Goal: Complete application form

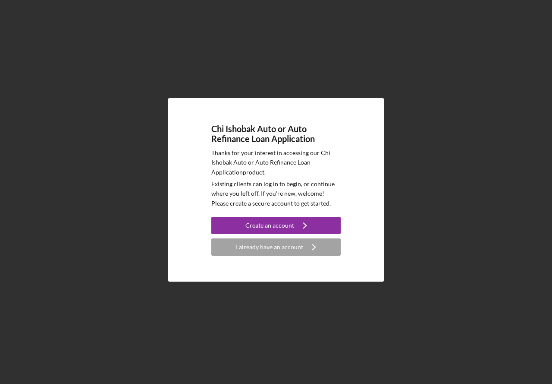
click at [271, 250] on div "I already have an account" at bounding box center [269, 246] width 67 height 17
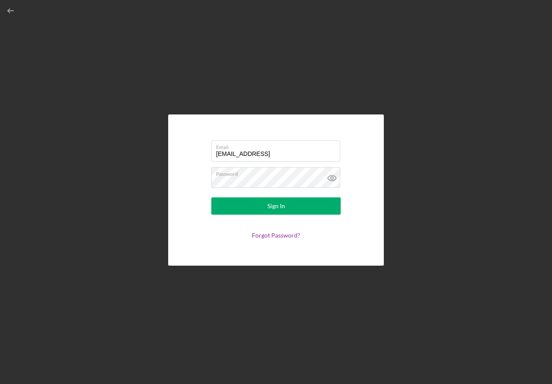
type input "[EMAIL_ADDRESS][DOMAIN_NAME]"
click at [211, 197] on button "Sign In" at bounding box center [275, 205] width 129 height 17
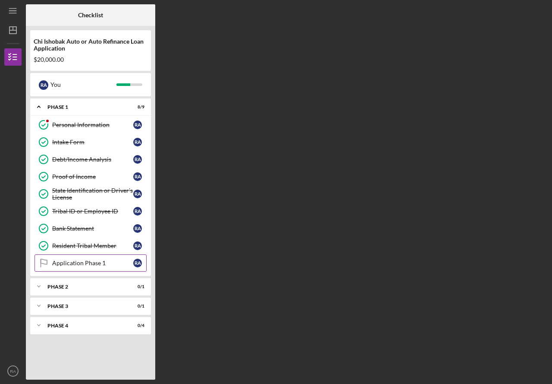
click at [98, 267] on link "Application Phase 1 Application Phase 1 R A" at bounding box center [91, 262] width 112 height 17
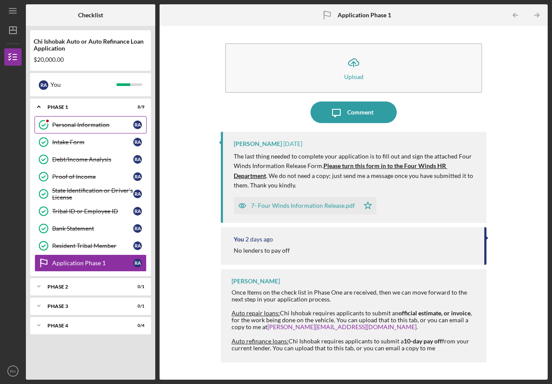
click at [83, 127] on div "Personal Information" at bounding box center [92, 124] width 81 height 7
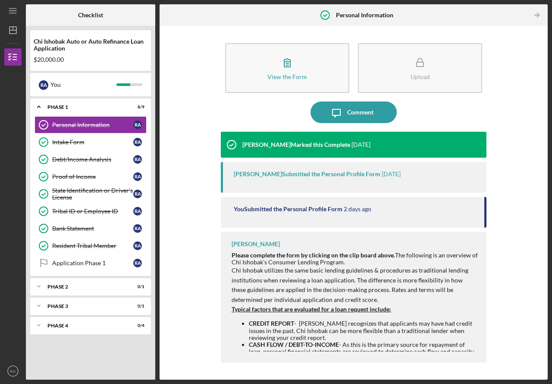
click at [500, 301] on div "View the Form Form Upload Icon/Message Comment [PERSON_NAME] Marked this Comple…" at bounding box center [354, 202] width 380 height 345
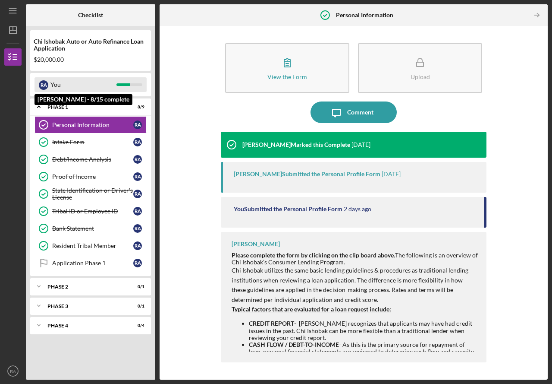
click at [84, 88] on div "You" at bounding box center [83, 84] width 66 height 15
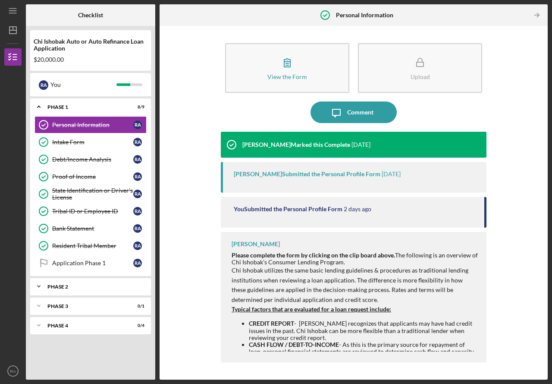
click at [118, 291] on div "Icon/Expander Phase 2 0 / 1" at bounding box center [90, 285] width 121 height 17
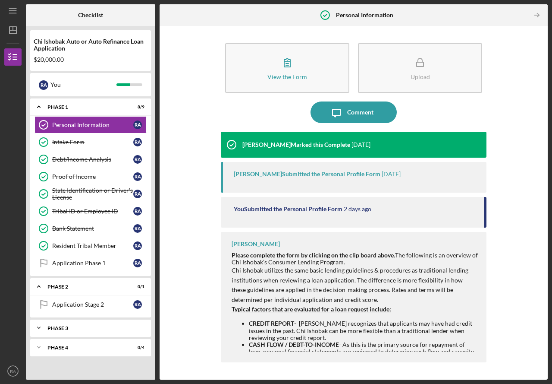
click at [122, 330] on div "Icon/Expander Phase 3 0 / 1" at bounding box center [90, 327] width 121 height 17
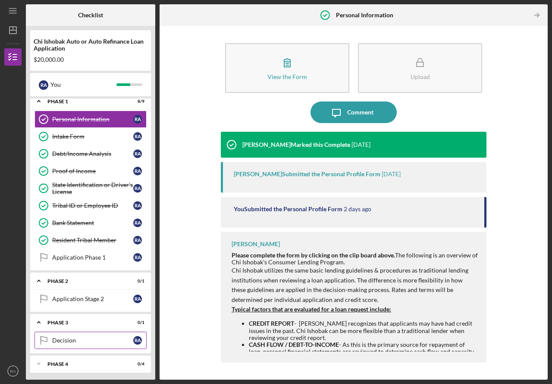
scroll to position [7, 0]
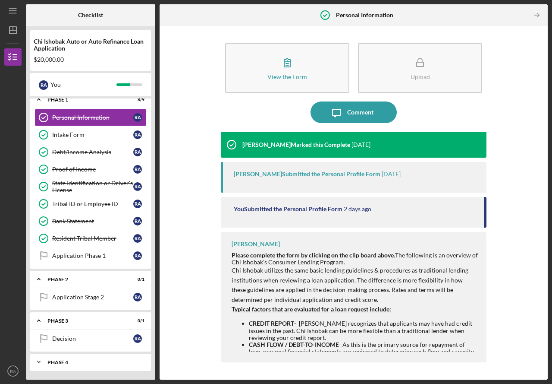
click at [97, 357] on div "Icon/Expander Phase 4 0 / 4" at bounding box center [90, 361] width 121 height 17
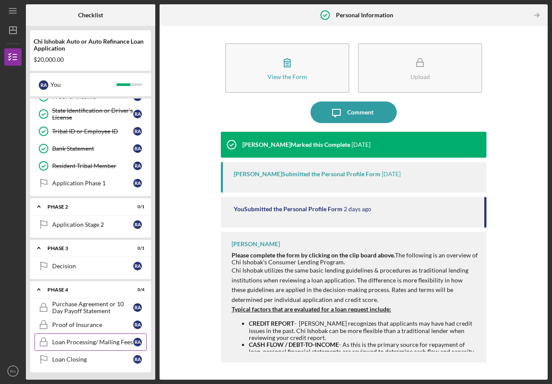
scroll to position [81, 0]
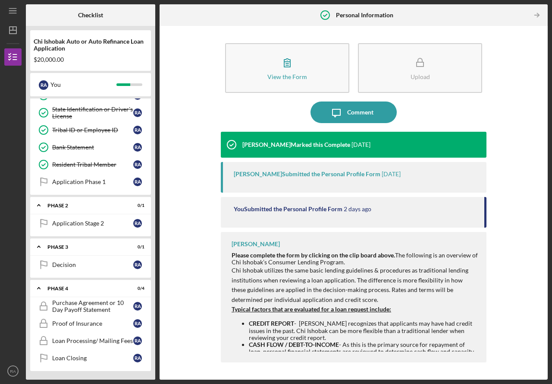
click at [393, 311] on p "Typical factors that are evaluated for a loan request include:" at bounding box center [355, 308] width 246 height 9
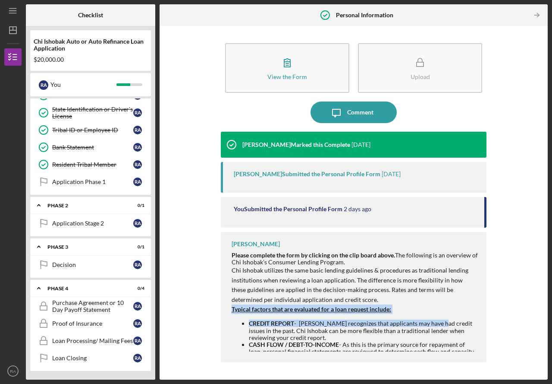
drag, startPoint x: 436, startPoint y: 326, endPoint x: 431, endPoint y: 297, distance: 29.3
click at [431, 297] on div "Please complete the form by clicking on the clip board above. The following is …" at bounding box center [355, 357] width 246 height 210
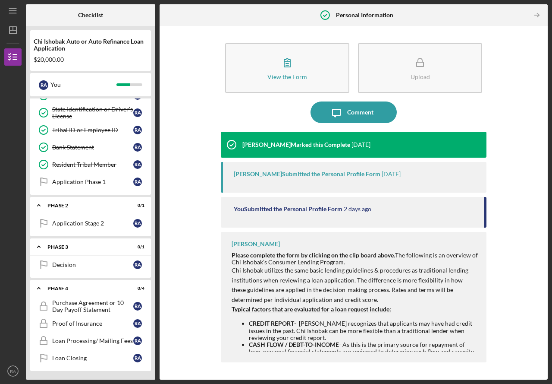
drag, startPoint x: 486, startPoint y: 320, endPoint x: 481, endPoint y: 323, distance: 6.2
drag, startPoint x: 411, startPoint y: 308, endPoint x: 414, endPoint y: 332, distance: 24.3
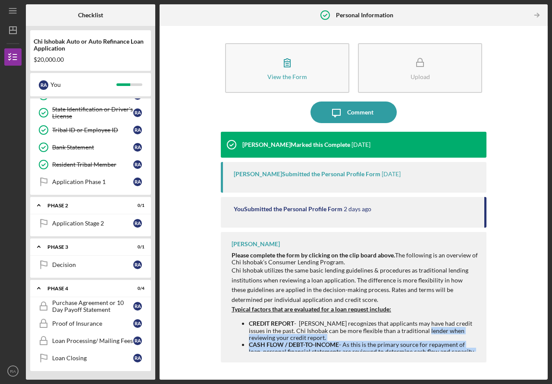
drag, startPoint x: 406, startPoint y: 329, endPoint x: 377, endPoint y: 360, distance: 42.7
click at [400, 383] on html "Icon/Menu Personal Information Personal Information Checklist Chi Ishobak Auto …" at bounding box center [276, 192] width 552 height 384
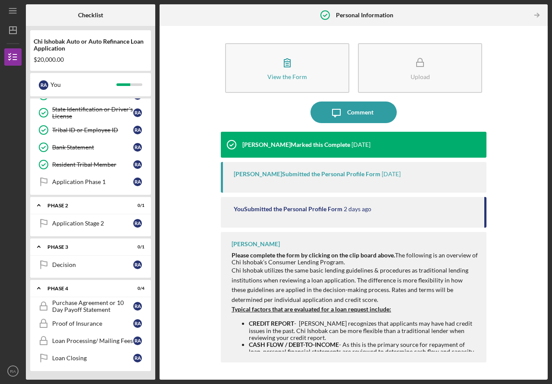
click at [337, 313] on p "Typical factors that are evaluated for a loan request include:" at bounding box center [355, 308] width 246 height 9
drag, startPoint x: 176, startPoint y: 194, endPoint x: 180, endPoint y: 158, distance: 35.7
click at [180, 158] on div "View the Form Form Upload Icon/Message Comment [PERSON_NAME] Marked this Comple…" at bounding box center [354, 202] width 380 height 345
drag, startPoint x: 225, startPoint y: 287, endPoint x: 220, endPoint y: 245, distance: 42.5
